Goal: Contribute content

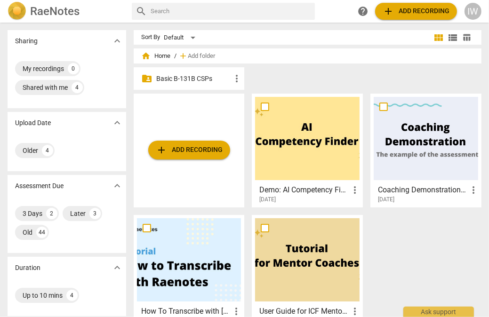
click at [199, 77] on p "Basic B-131B CSPs" at bounding box center [193, 79] width 75 height 10
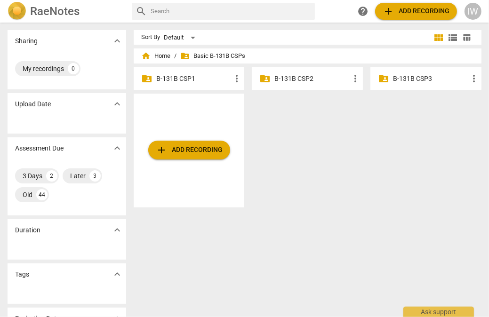
click at [402, 76] on p "B-131B CSP3" at bounding box center [430, 79] width 75 height 10
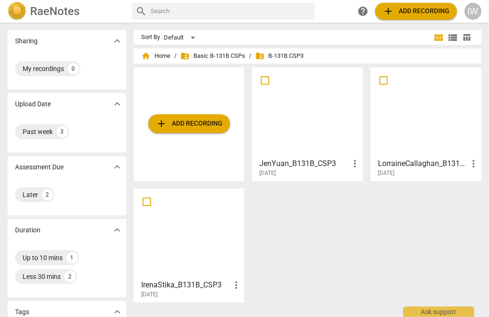
click at [186, 124] on span "add Add recording" at bounding box center [189, 123] width 67 height 11
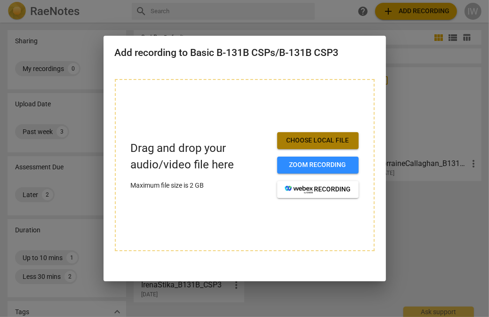
click at [286, 136] on span "Choose local file" at bounding box center [318, 140] width 66 height 9
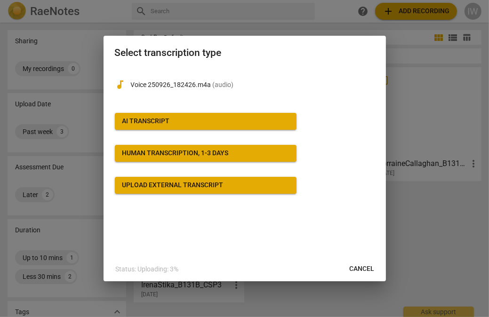
click at [145, 118] on div "AI Transcript" at bounding box center [146, 121] width 48 height 9
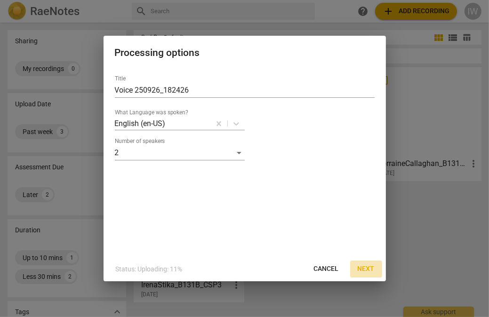
click at [360, 264] on button "Next" at bounding box center [366, 269] width 32 height 17
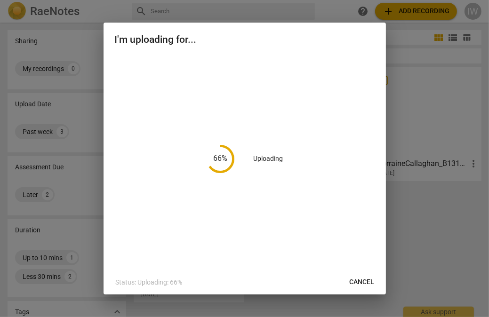
click at [428, 227] on div at bounding box center [244, 158] width 489 height 317
click at [307, 127] on div "44 % Uploading" at bounding box center [245, 159] width 260 height 208
